Goal: Use online tool/utility: Utilize a website feature to perform a specific function

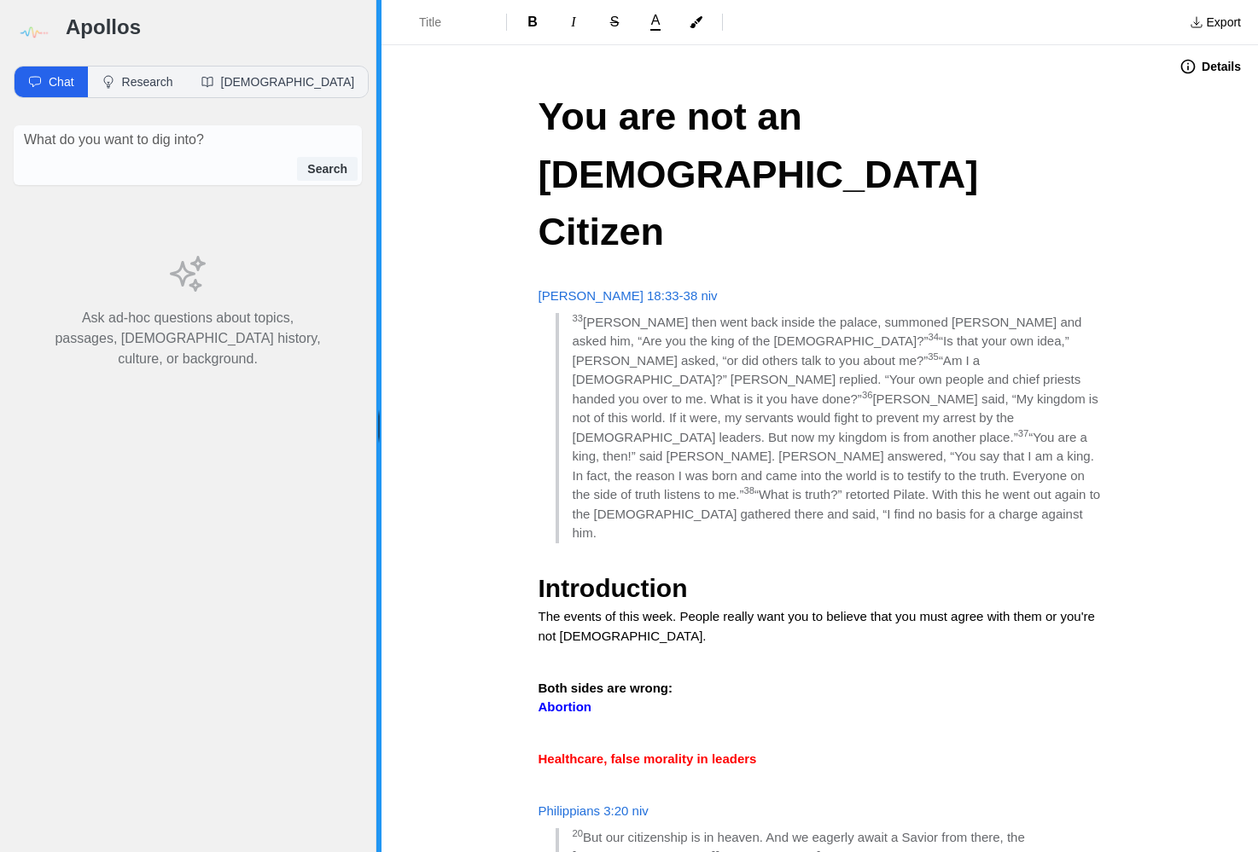
drag, startPoint x: 257, startPoint y: 417, endPoint x: 376, endPoint y: 422, distance: 119.5
click at [376, 421] on div at bounding box center [378, 426] width 5 height 852
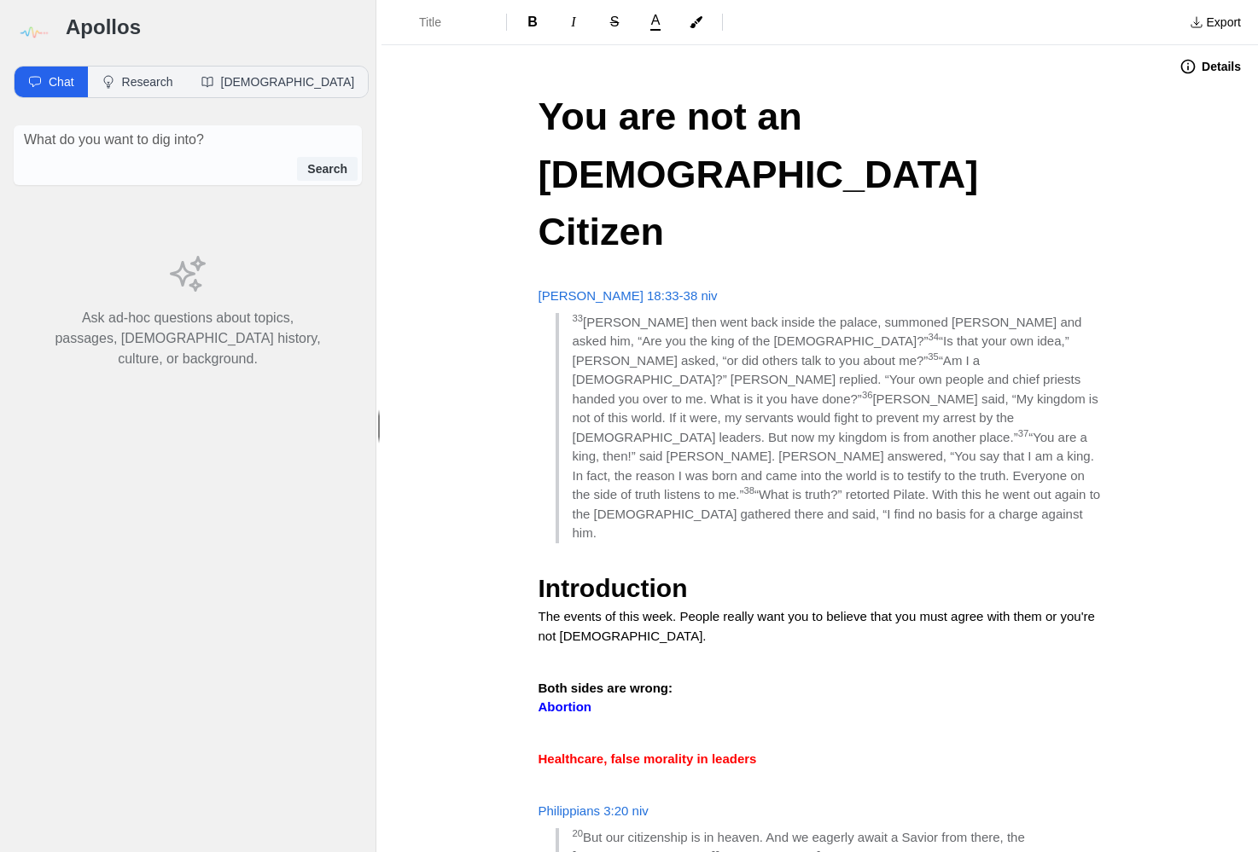
click at [36, 28] on img at bounding box center [33, 33] width 38 height 38
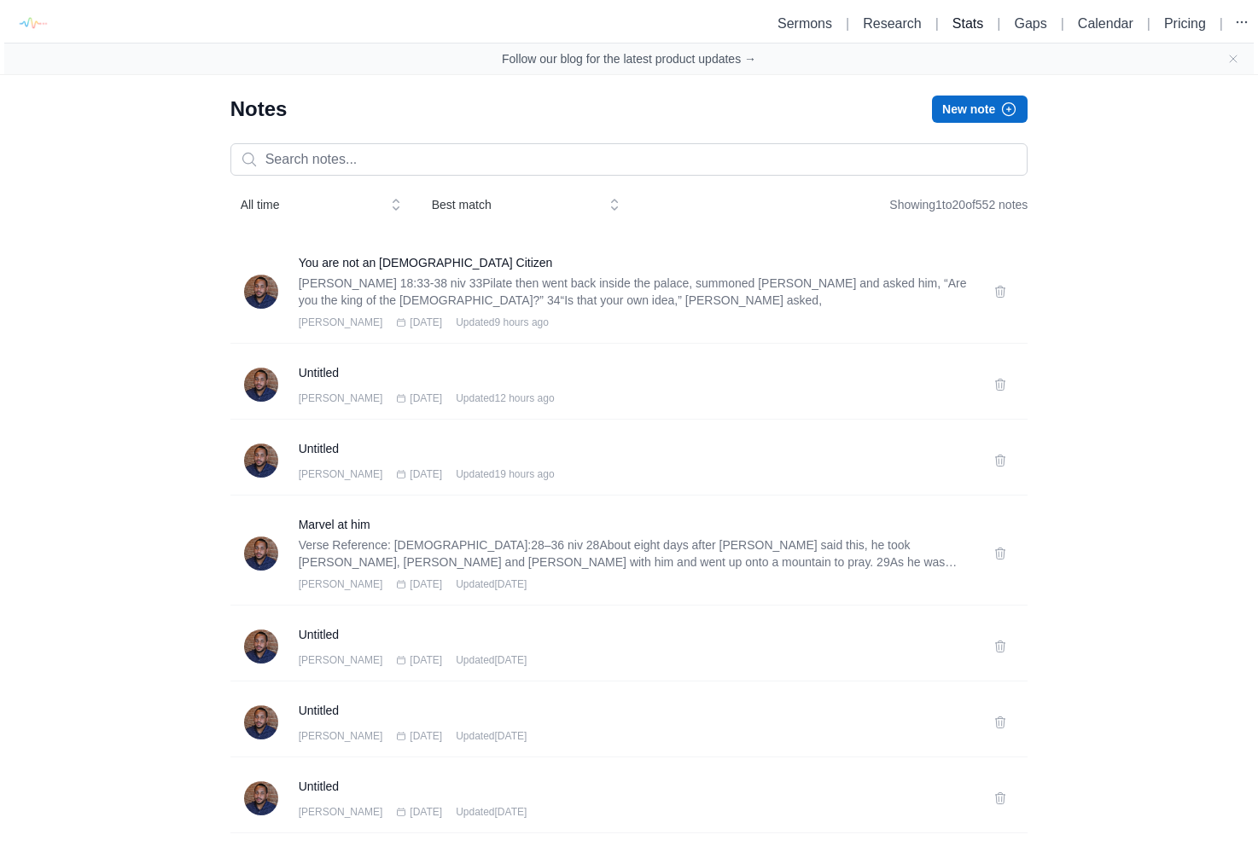
click at [966, 26] on link "Stats" at bounding box center [967, 23] width 31 height 15
